Goal: Task Accomplishment & Management: Manage account settings

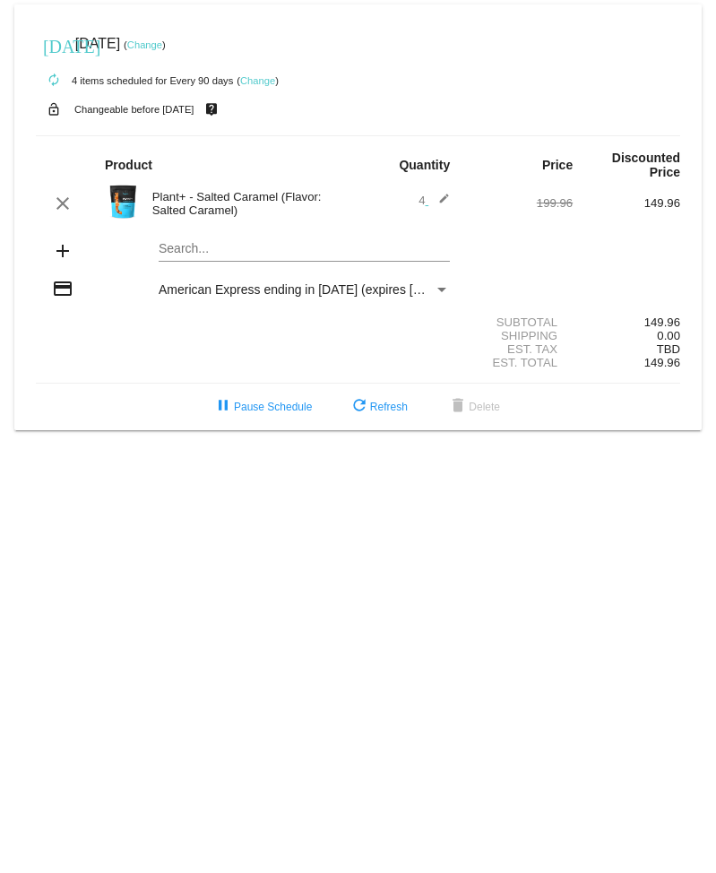
click at [264, 79] on link "Change" at bounding box center [257, 80] width 35 height 11
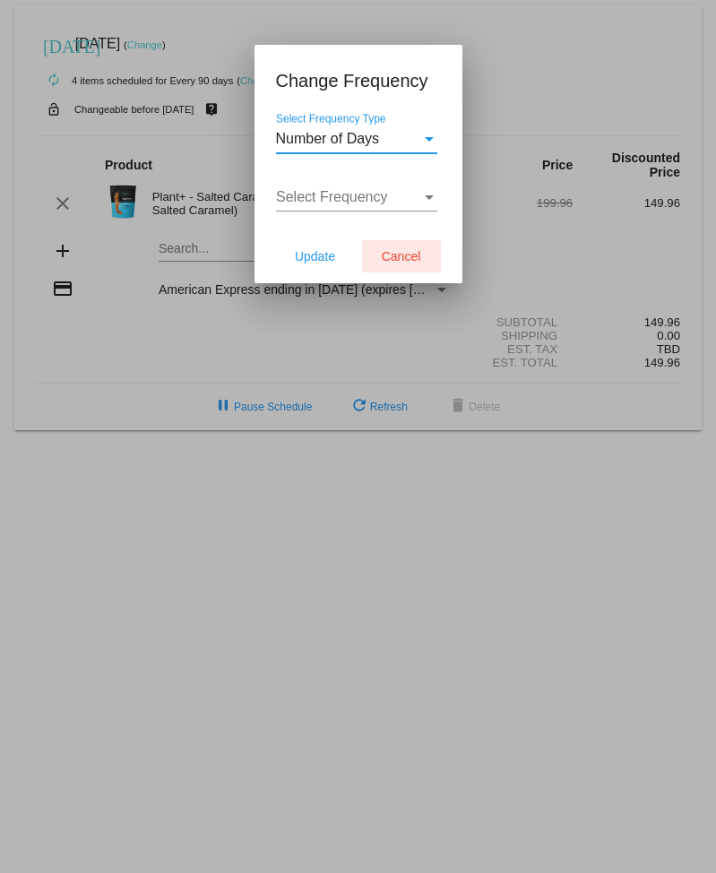
click at [391, 250] on span "Cancel" at bounding box center [401, 256] width 39 height 14
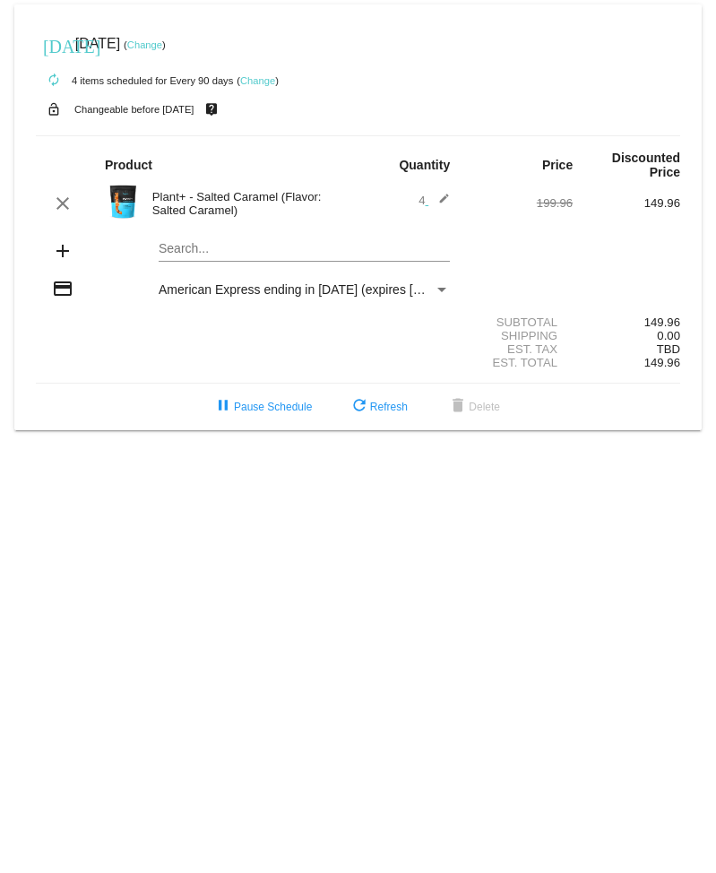
click at [445, 201] on mat-icon "edit" at bounding box center [440, 204] width 22 height 22
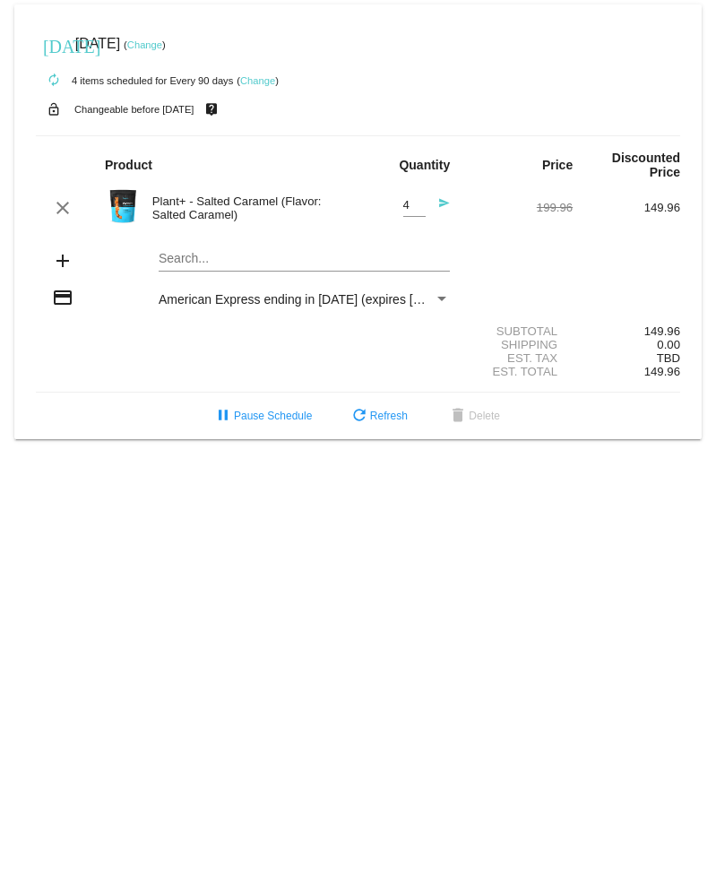
click at [162, 47] on link "Change" at bounding box center [144, 44] width 35 height 11
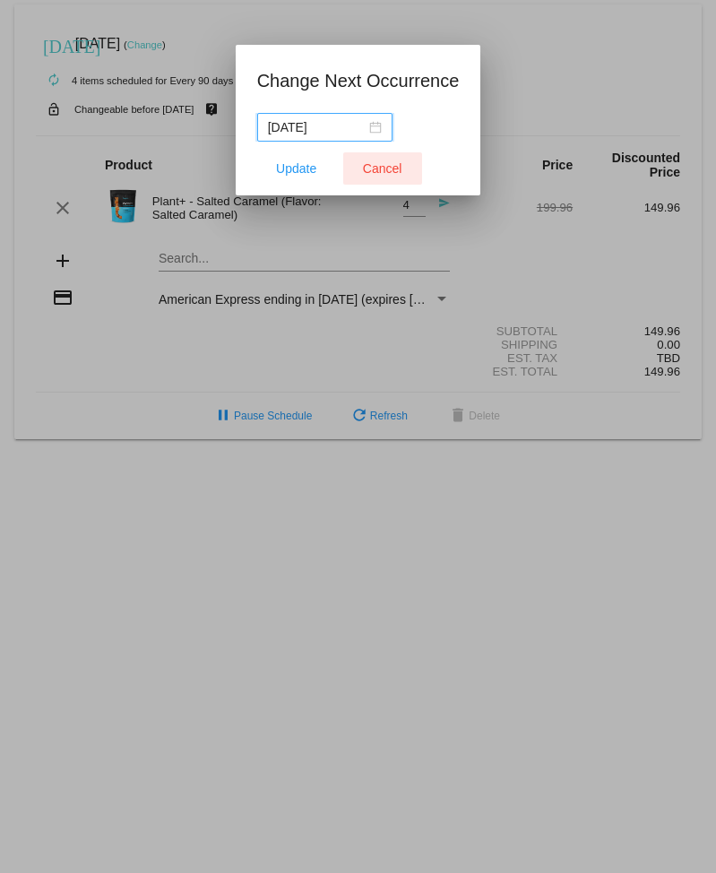
click at [385, 170] on span "Cancel" at bounding box center [382, 168] width 39 height 14
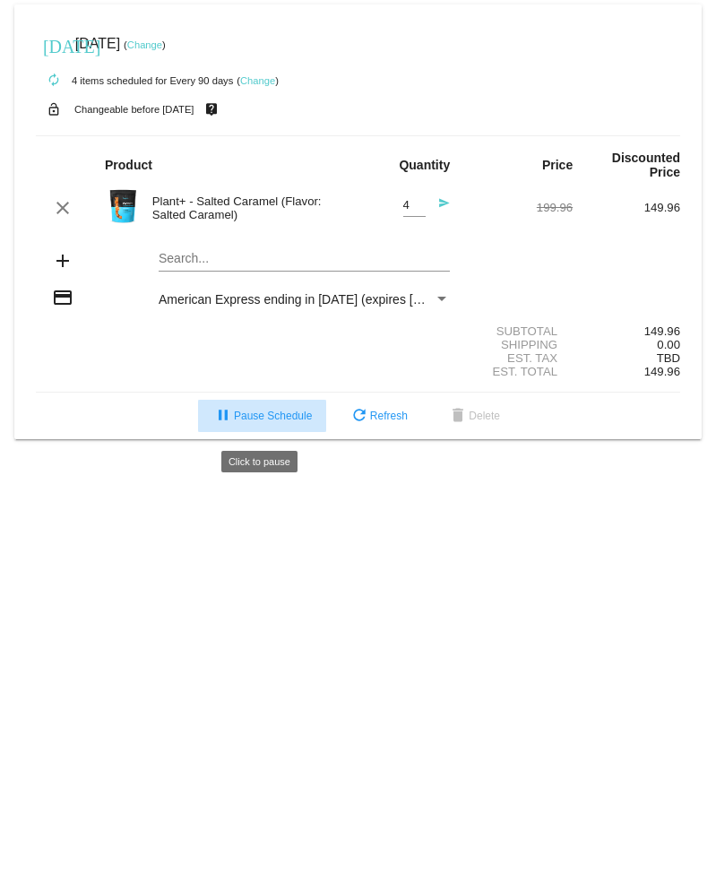
click at [295, 421] on span "pause Pause Schedule" at bounding box center [263, 416] width 100 height 13
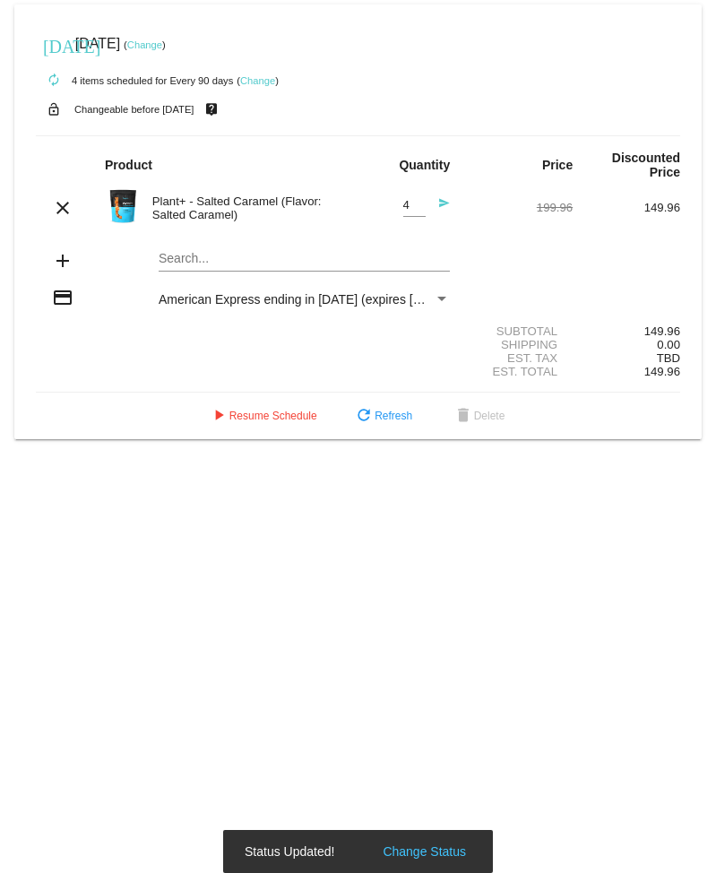
click at [295, 421] on span "play_arrow Resume Schedule" at bounding box center [262, 416] width 109 height 13
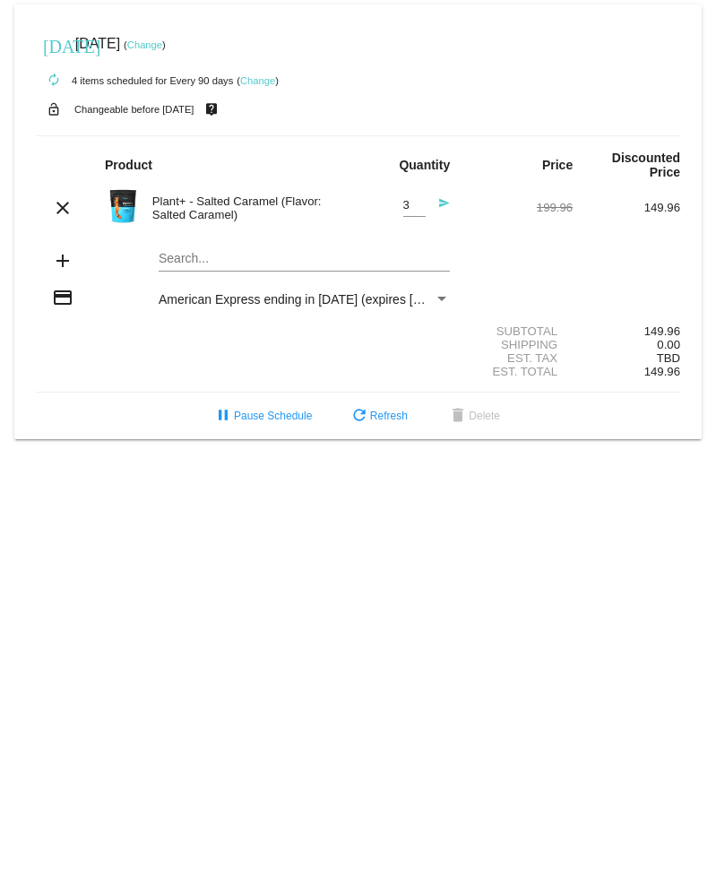
click at [415, 211] on input "3" at bounding box center [414, 205] width 22 height 13
type input "2"
click at [415, 211] on input "2" at bounding box center [414, 205] width 22 height 13
click at [65, 266] on mat-icon "add" at bounding box center [63, 261] width 22 height 22
click at [195, 264] on mat-card "today Nov 16 2025 ( Change ) autorenew 4 items scheduled for Every 90 days ( Ch…" at bounding box center [358, 221] width 688 height 435
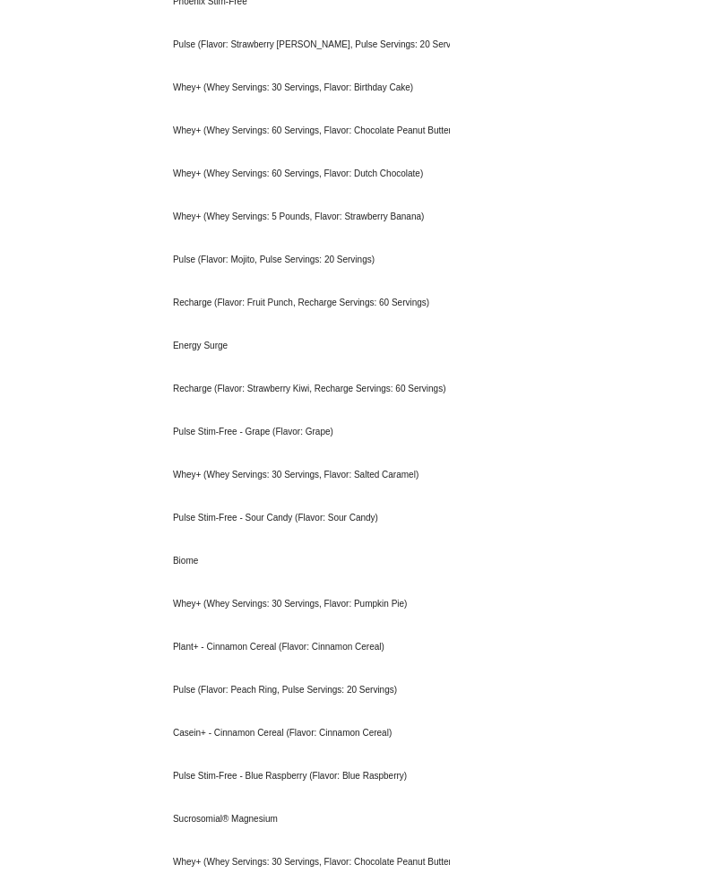
scroll to position [2129, 0]
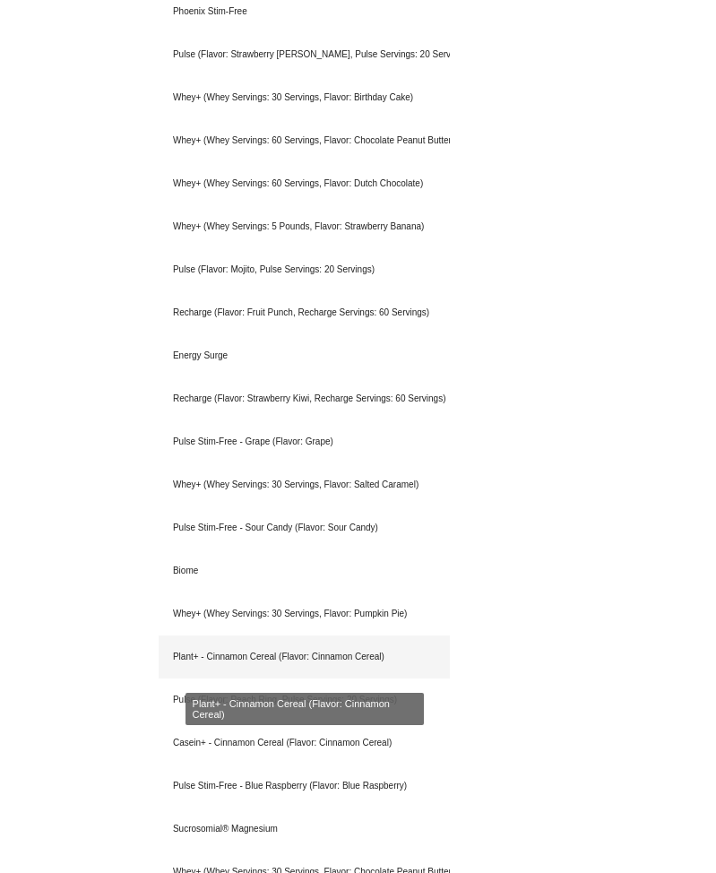
click at [195, 663] on div "Plant+ - Cinnamon Cereal (Flavor: Cinnamon Cereal)" at bounding box center [304, 657] width 291 height 43
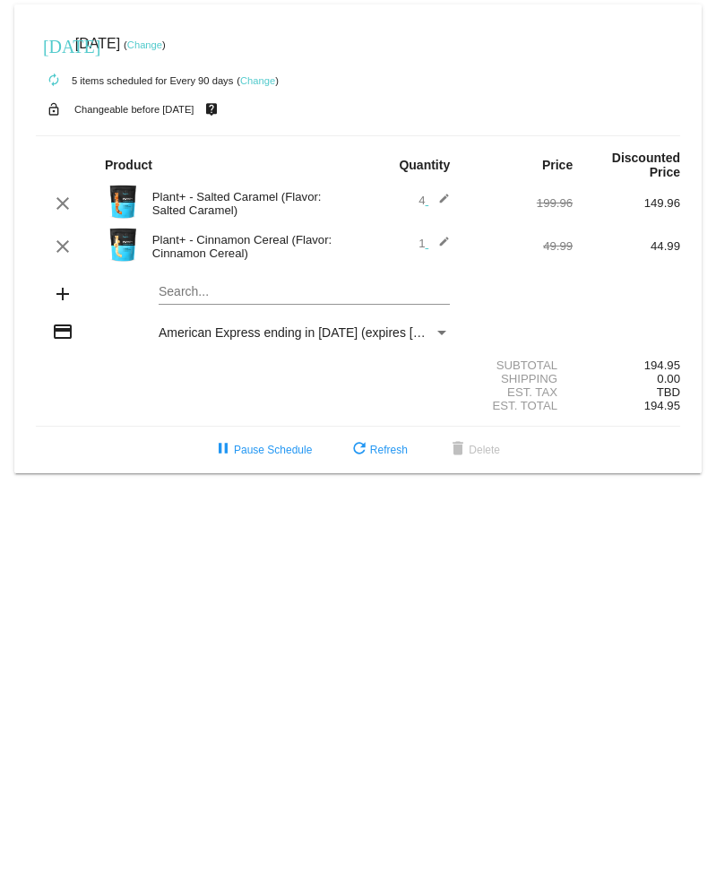
click at [63, 296] on mat-icon "add" at bounding box center [63, 294] width 22 height 22
click at [170, 293] on mat-card "today Nov 16 2025 ( Change ) autorenew 5 items scheduled for Every 90 days ( Ch…" at bounding box center [358, 238] width 688 height 469
click at [443, 246] on mat-icon "edit" at bounding box center [440, 247] width 22 height 22
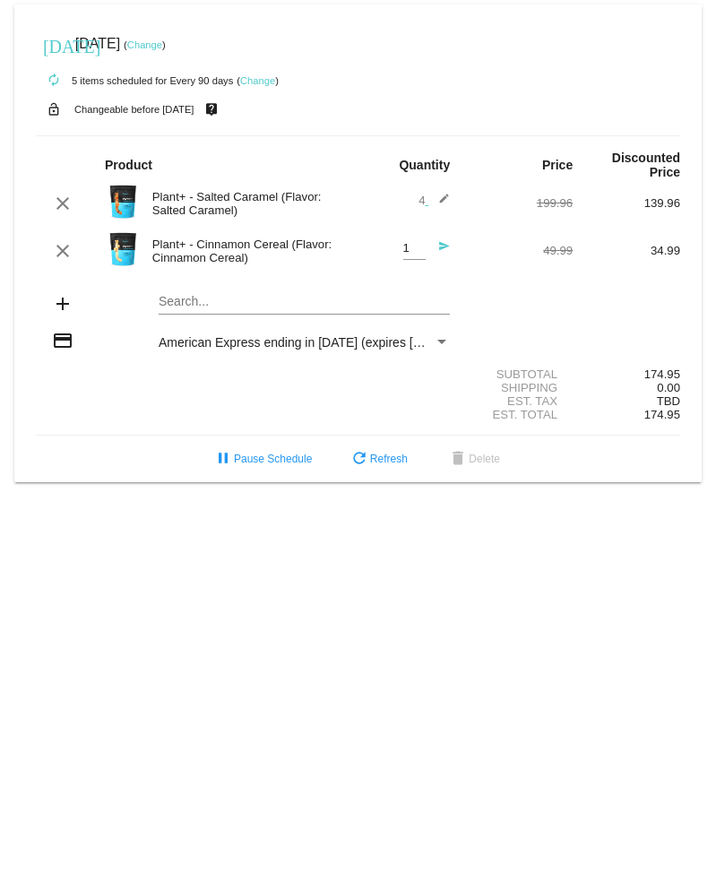
type input "2"
click at [417, 247] on input "2" at bounding box center [414, 248] width 22 height 13
click at [445, 199] on mat-icon "edit" at bounding box center [440, 204] width 22 height 22
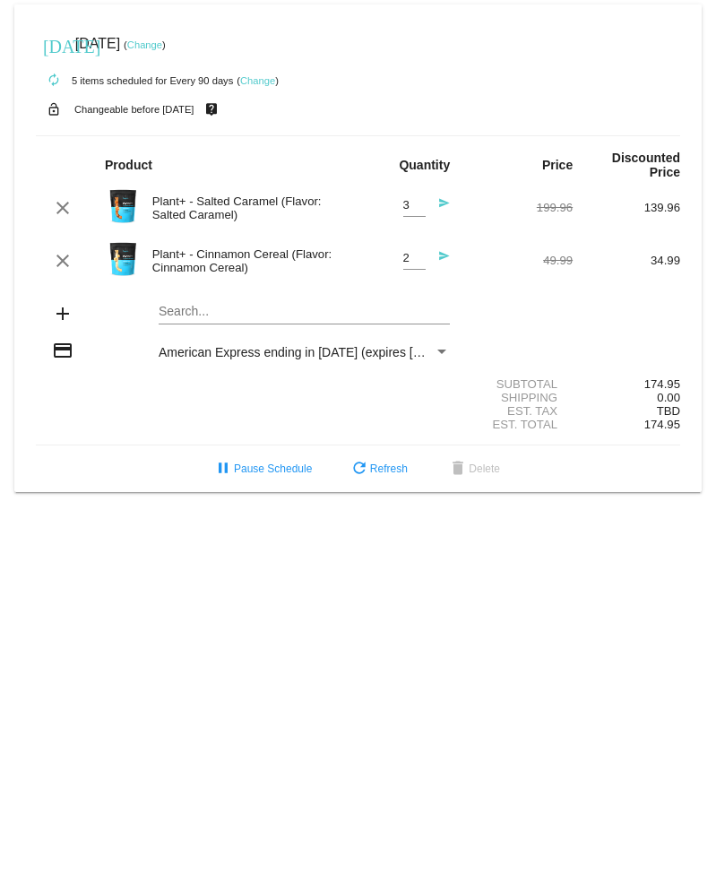
click at [416, 212] on input "3" at bounding box center [414, 205] width 22 height 13
type input "2"
click at [416, 212] on input "2" at bounding box center [414, 205] width 22 height 13
click at [395, 472] on span "refresh Refresh" at bounding box center [378, 469] width 59 height 13
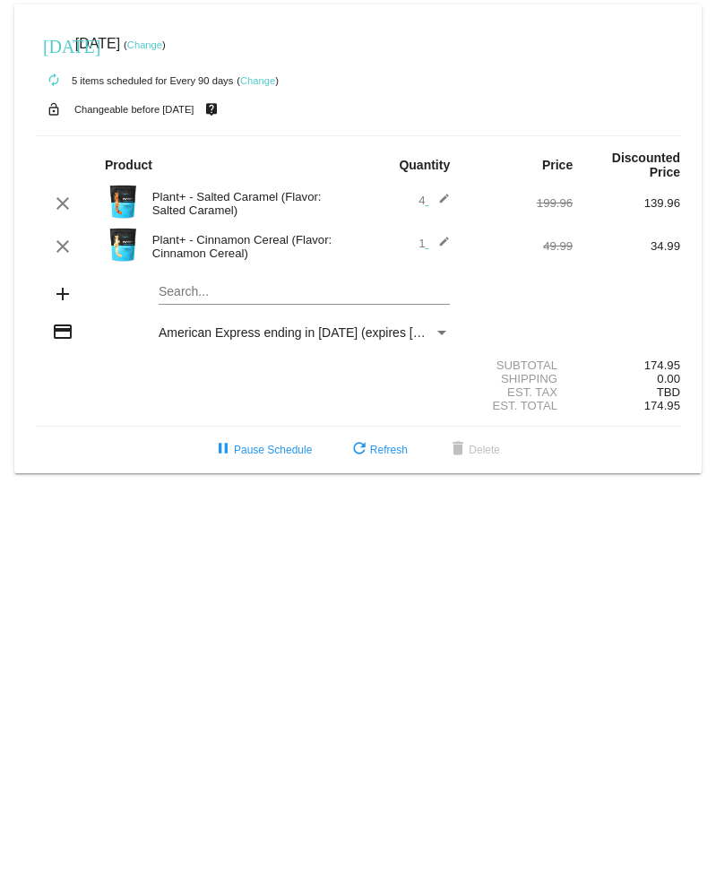
click at [444, 200] on mat-icon "edit" at bounding box center [440, 204] width 22 height 22
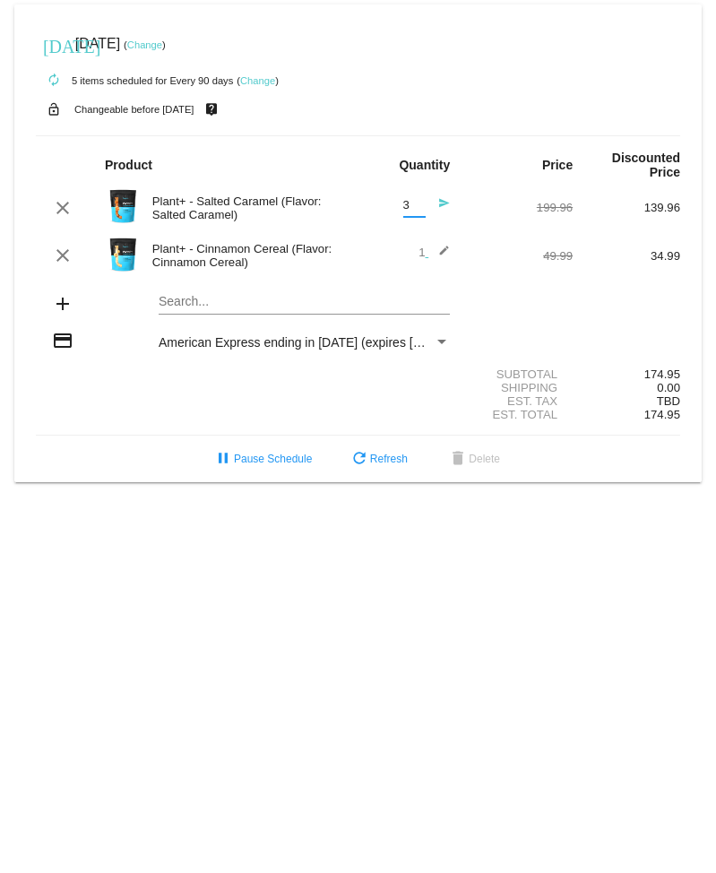
click at [418, 209] on input "3" at bounding box center [414, 205] width 22 height 13
type input "2"
click at [418, 209] on input "2" at bounding box center [414, 205] width 22 height 13
click at [465, 214] on div "199.96" at bounding box center [519, 207] width 108 height 13
click at [470, 285] on div "add Search..." at bounding box center [358, 305] width 645 height 51
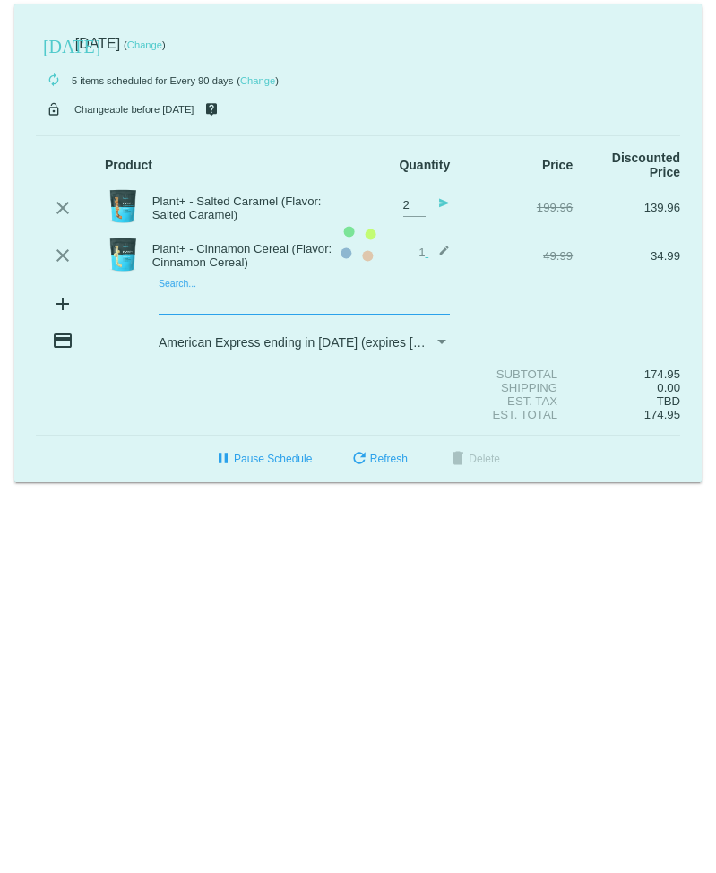
click at [395, 308] on input "Search..." at bounding box center [304, 302] width 291 height 14
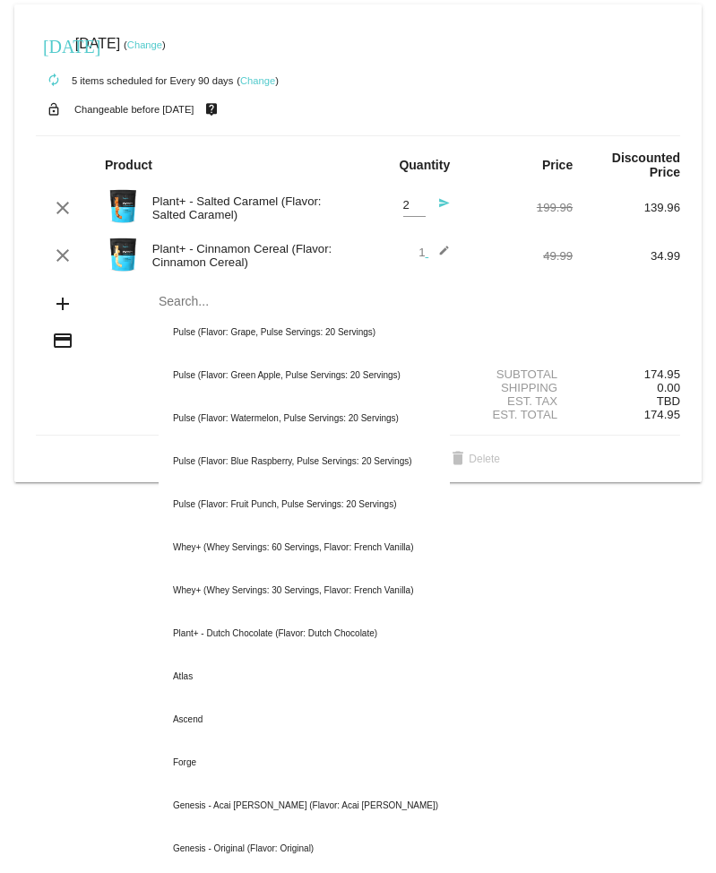
click at [446, 254] on mat-icon "edit" at bounding box center [440, 256] width 22 height 22
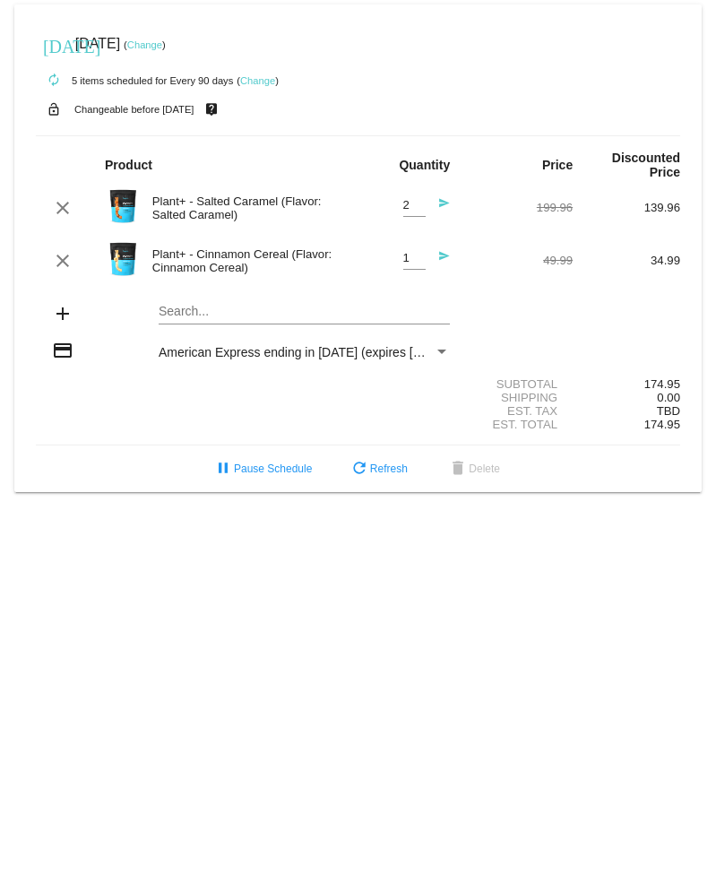
type input "2"
click at [417, 256] on input "2" at bounding box center [414, 258] width 22 height 13
click at [322, 317] on input "Search..." at bounding box center [304, 312] width 291 height 14
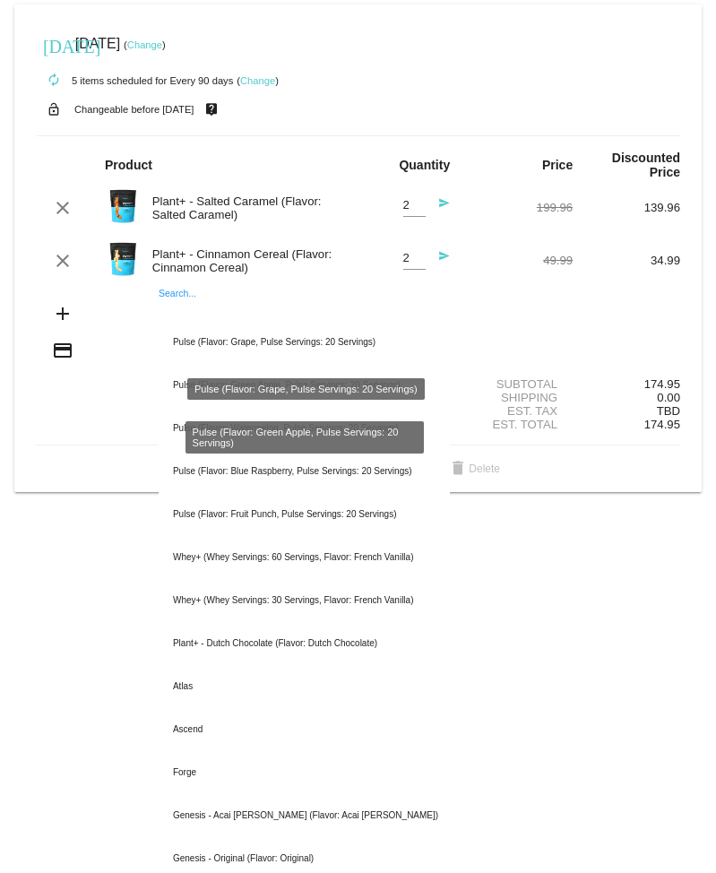
click at [91, 431] on div "Est. Total 174.95" at bounding box center [358, 424] width 645 height 13
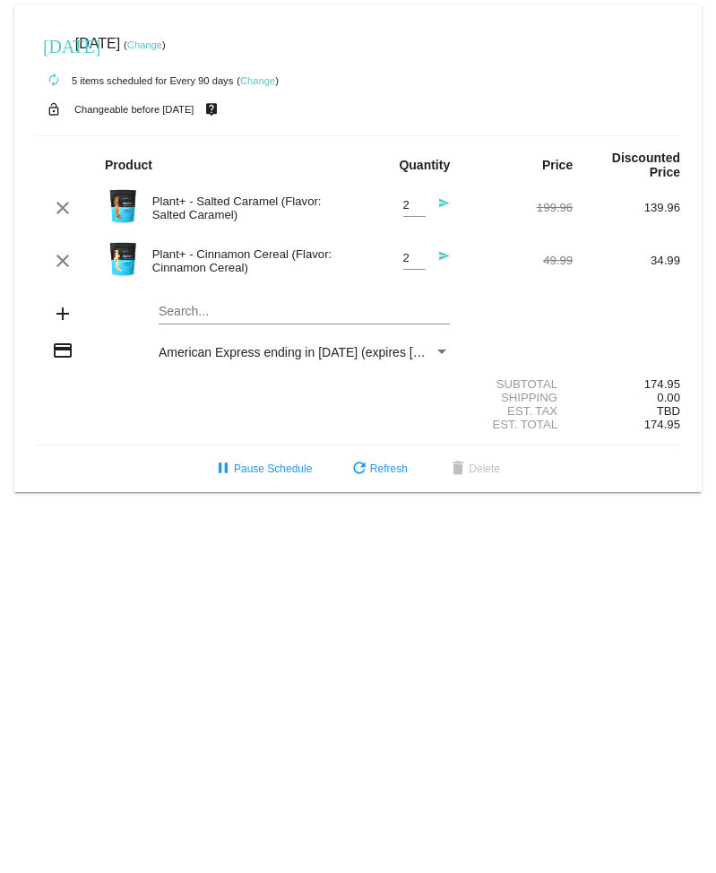
click at [119, 534] on body "today Nov 16 2025 ( Change ) autorenew 5 items scheduled for Every 90 days ( Ch…" at bounding box center [358, 436] width 716 height 873
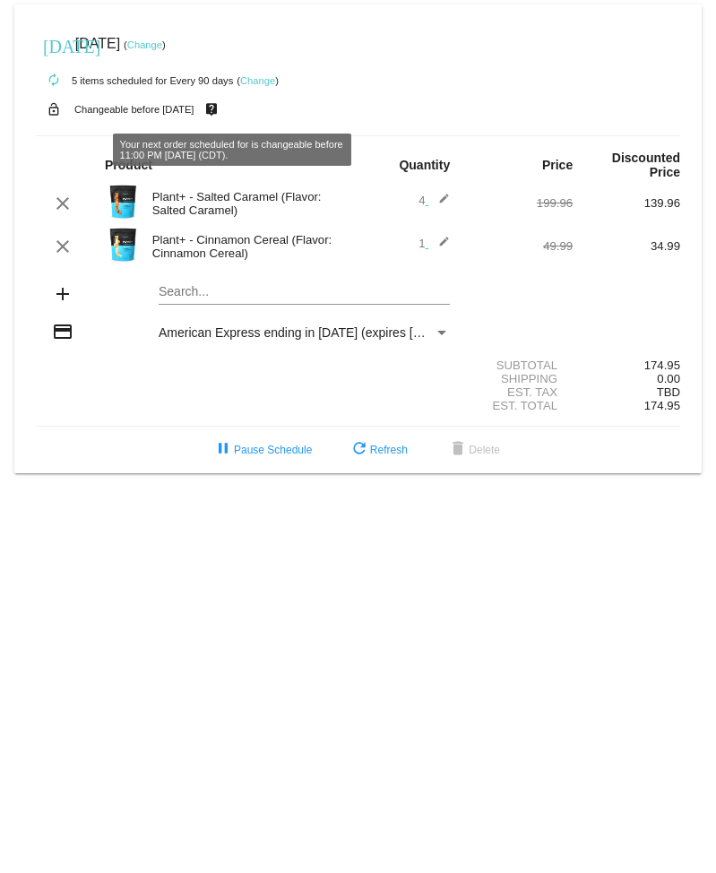
click at [268, 78] on link "Change" at bounding box center [257, 80] width 35 height 11
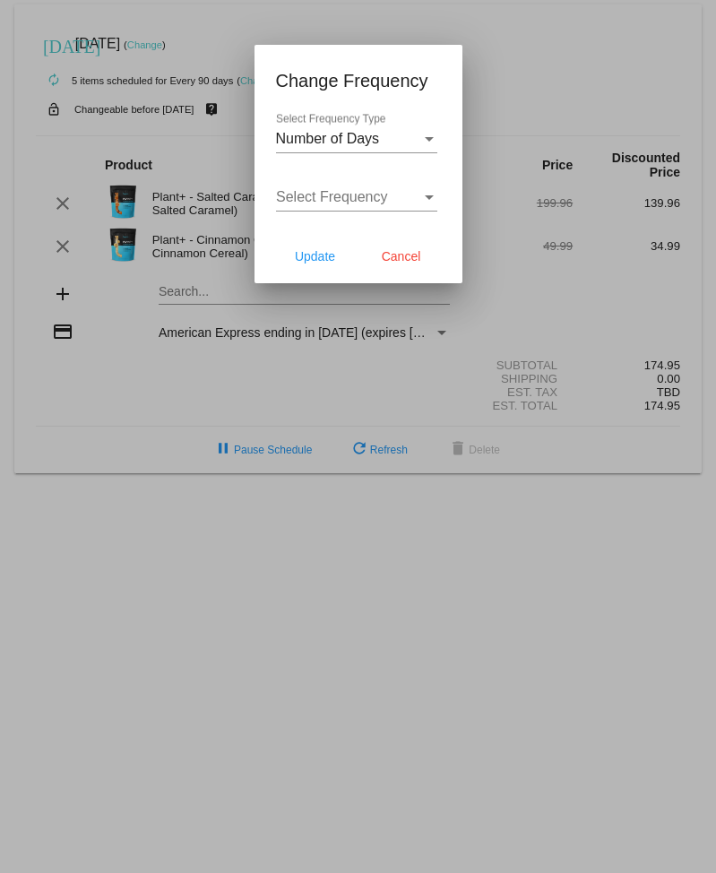
click at [613, 65] on div at bounding box center [358, 436] width 716 height 873
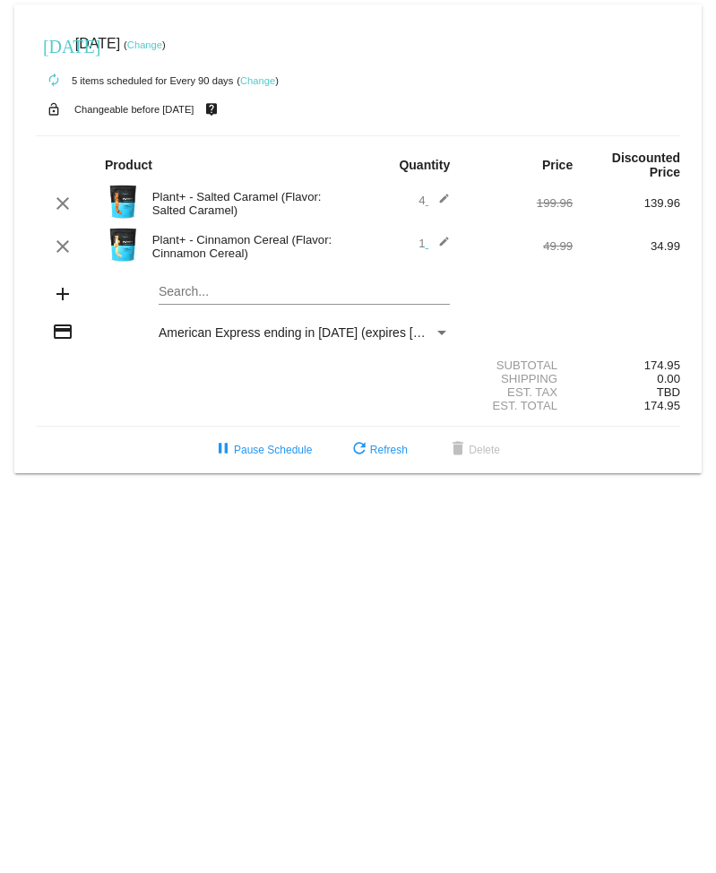
click at [444, 200] on mat-icon "edit" at bounding box center [440, 204] width 22 height 22
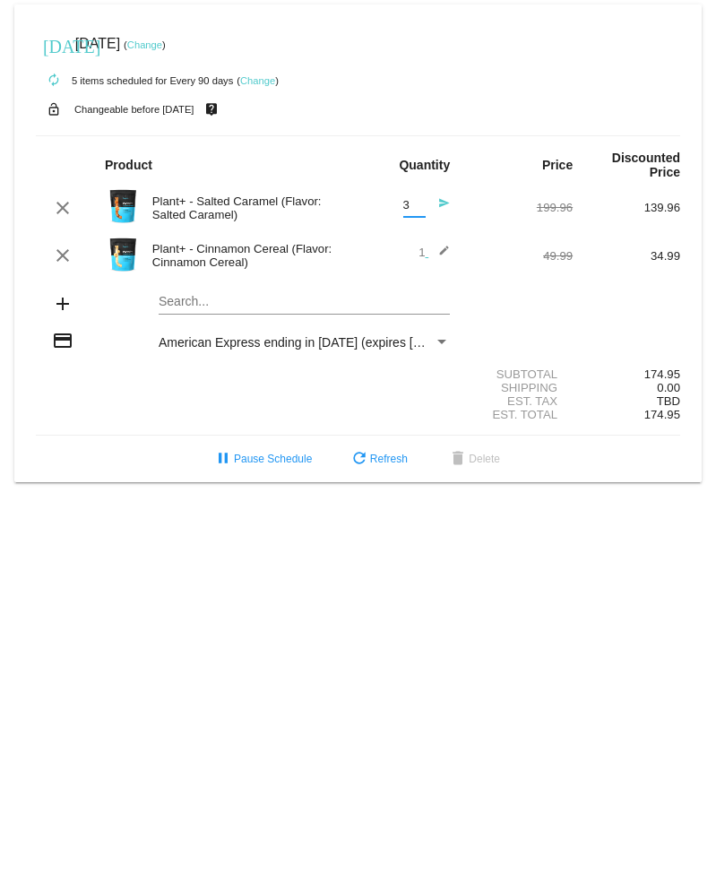
click at [415, 212] on input "3" at bounding box center [414, 205] width 22 height 13
type input "2"
click at [415, 212] on input "2" at bounding box center [414, 205] width 22 height 13
click at [446, 252] on mat-icon "edit" at bounding box center [440, 256] width 22 height 22
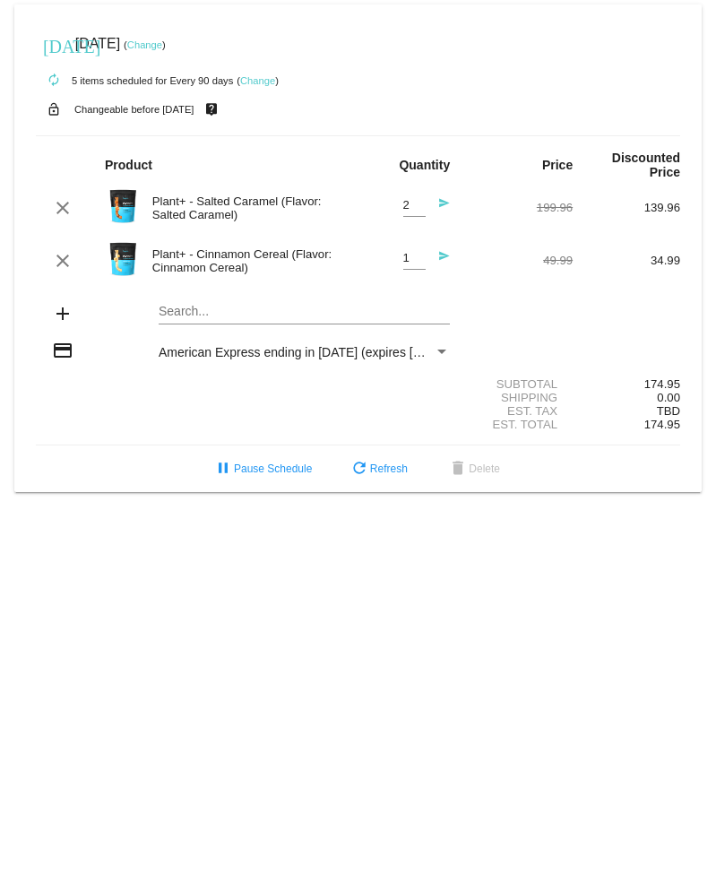
type input "2"
click at [418, 256] on input "2" at bounding box center [414, 258] width 22 height 13
click at [354, 318] on mat-card "[DATE] [DATE] ( Change ) autorenew 5 items scheduled for Every 90 days ( Change…" at bounding box center [358, 248] width 688 height 488
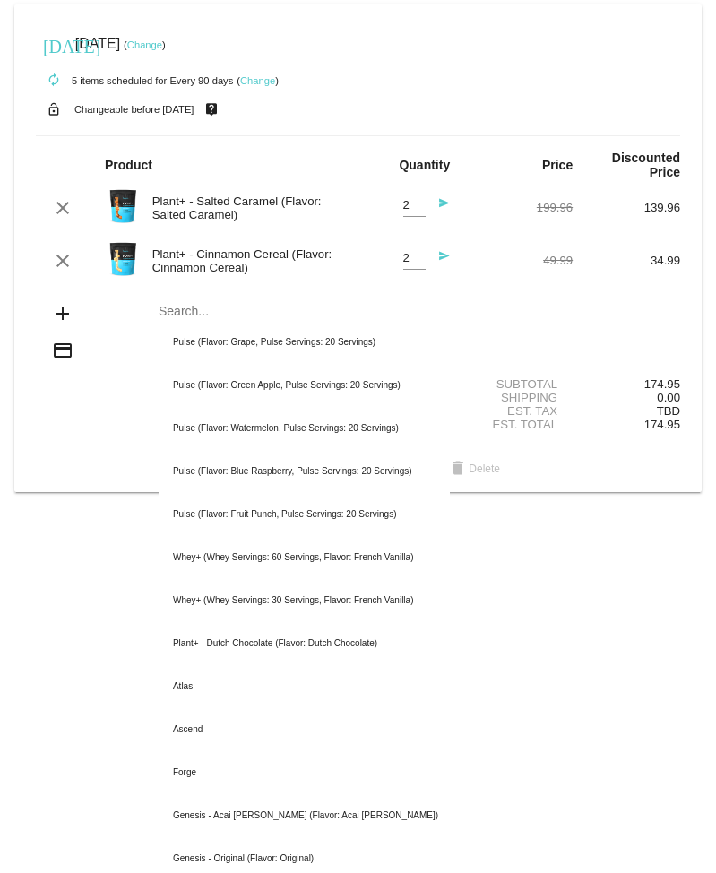
click at [490, 334] on div "add Search... Pulse (Flavor: Grape, Pulse Servings: 20 Servings) Pulse (Flavor:…" at bounding box center [358, 315] width 645 height 51
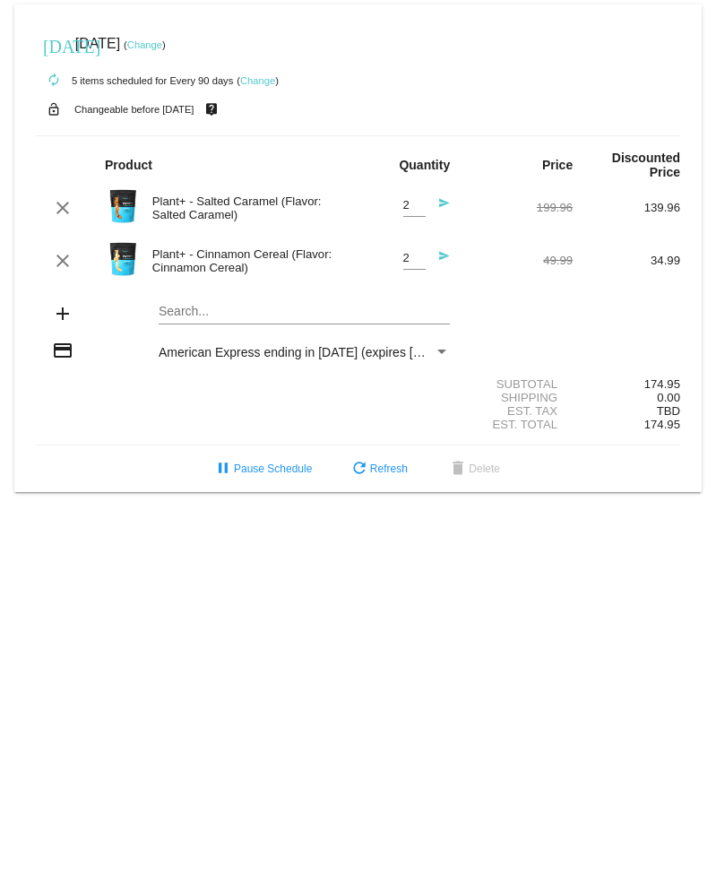
click at [672, 324] on div "add Search..." at bounding box center [358, 315] width 645 height 51
click at [503, 43] on div "[DATE] [DATE] ( Change )" at bounding box center [358, 44] width 645 height 36
click at [375, 475] on span "refresh Refresh" at bounding box center [378, 469] width 59 height 13
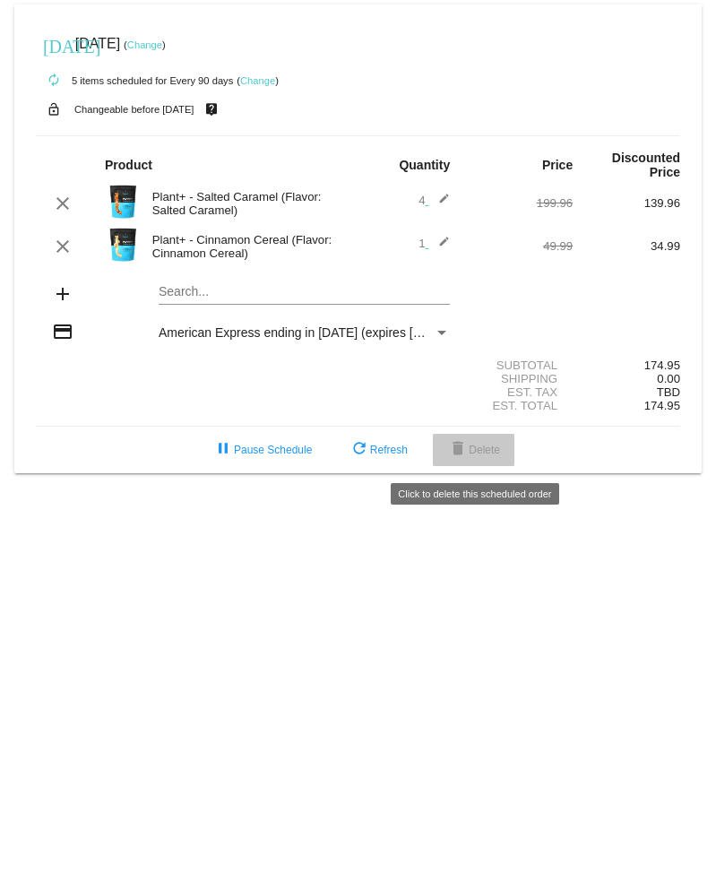
click at [487, 451] on span "delete Delete" at bounding box center [473, 450] width 53 height 13
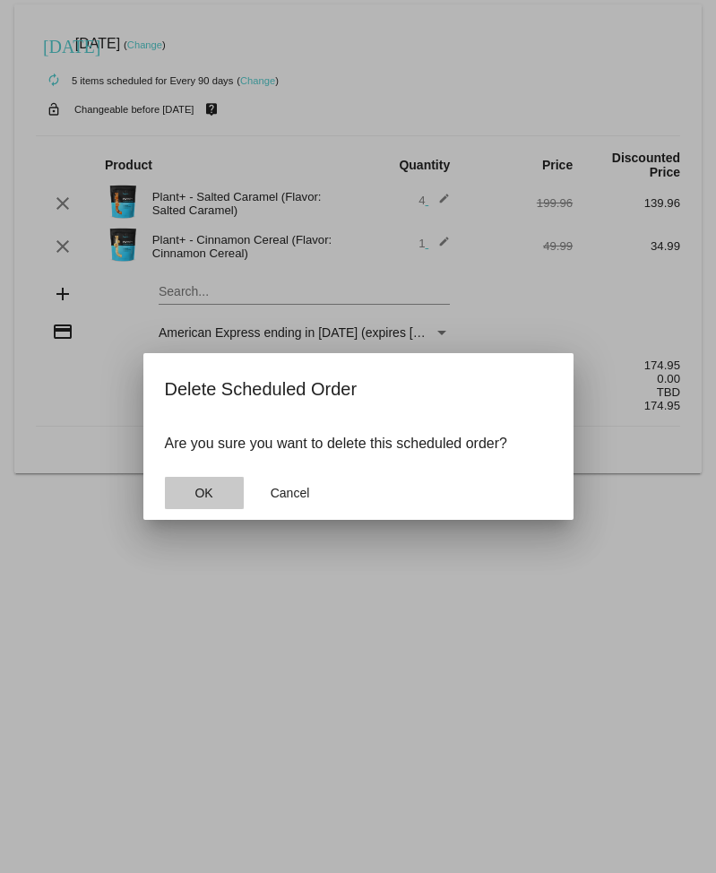
click at [222, 490] on button "OK" at bounding box center [204, 493] width 79 height 32
